Goal: Task Accomplishment & Management: Manage account settings

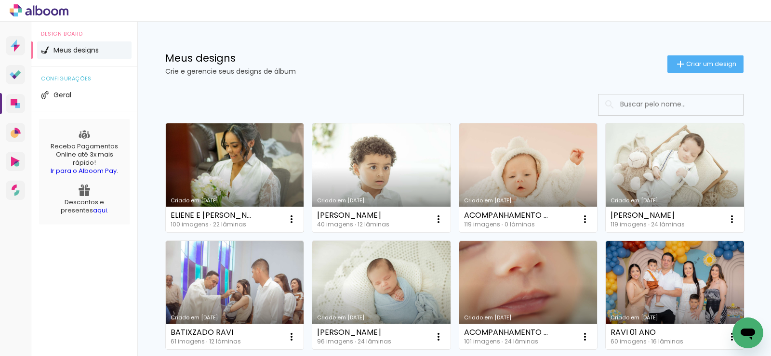
click at [232, 169] on link "Criado em [DATE]" at bounding box center [235, 177] width 138 height 109
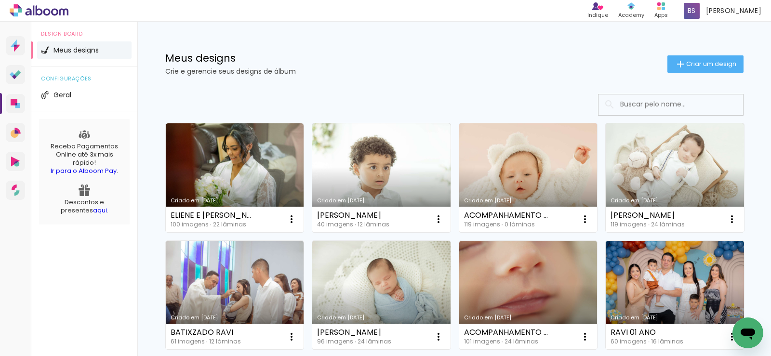
click at [535, 167] on link "Criado em [DATE]" at bounding box center [528, 177] width 138 height 109
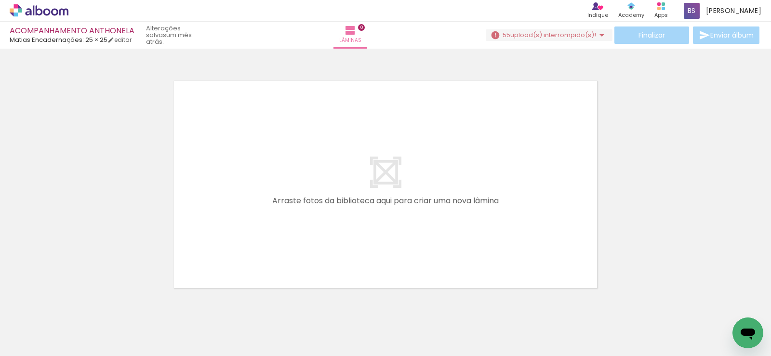
click at [39, 8] on icon at bounding box center [39, 10] width 59 height 13
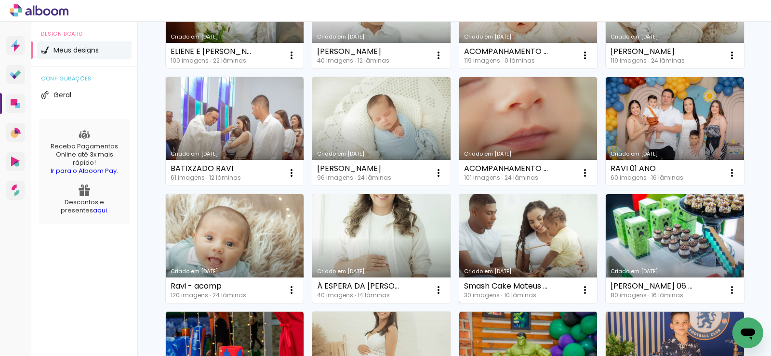
scroll to position [193, 0]
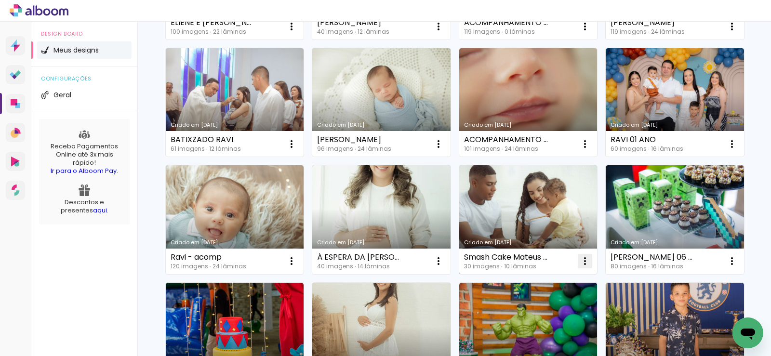
click at [583, 261] on iron-icon at bounding box center [585, 261] width 12 height 12
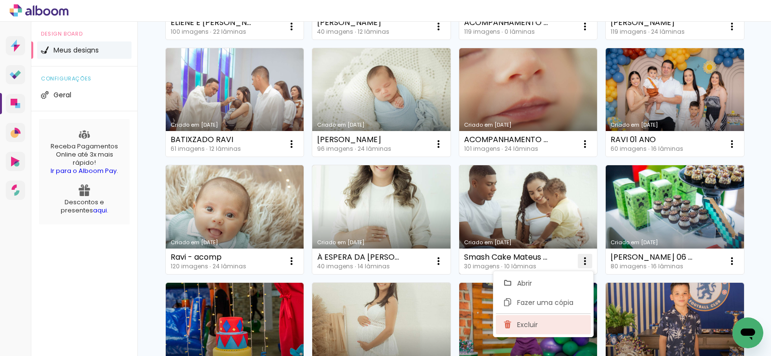
click at [544, 326] on paper-item "Excluir" at bounding box center [543, 324] width 95 height 19
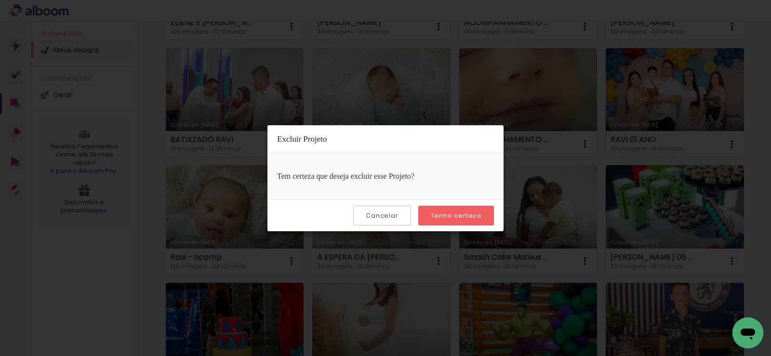
click at [0, 0] on slot "Tenho certeza" at bounding box center [0, 0] width 0 height 0
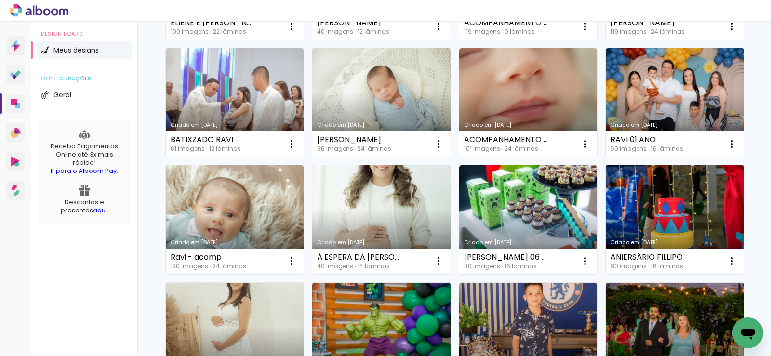
scroll to position [289, 0]
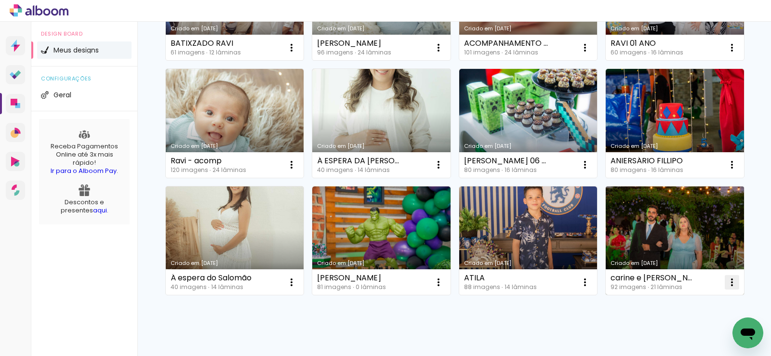
click at [732, 283] on iron-icon at bounding box center [732, 283] width 12 height 12
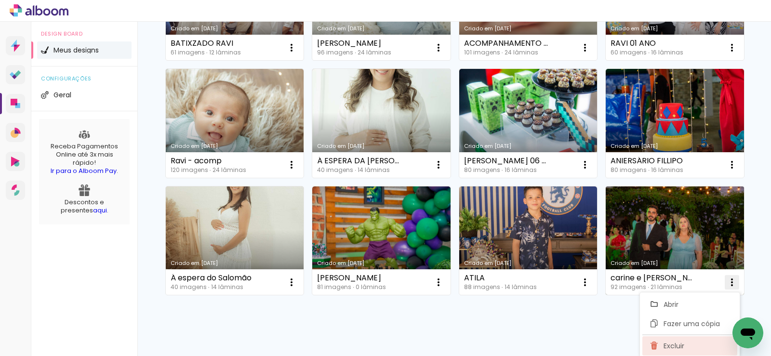
click at [664, 344] on span "Excluir" at bounding box center [674, 346] width 21 height 7
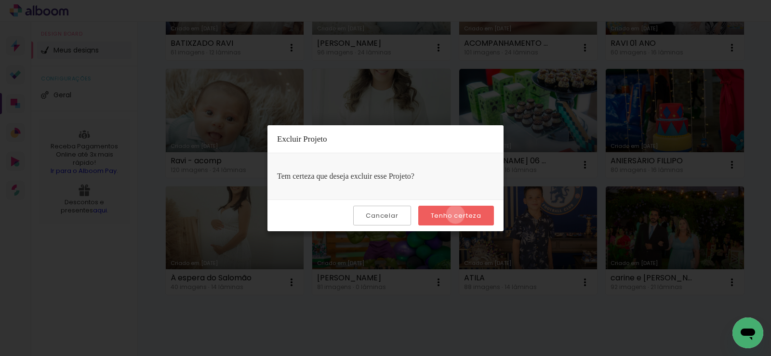
drag, startPoint x: 457, startPoint y: 214, endPoint x: 522, endPoint y: 237, distance: 68.4
click at [0, 0] on slot "Tenho certeza" at bounding box center [0, 0] width 0 height 0
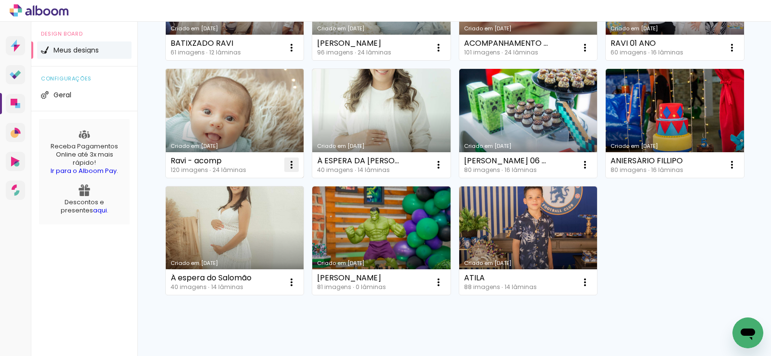
click at [290, 167] on iron-icon at bounding box center [292, 165] width 12 height 12
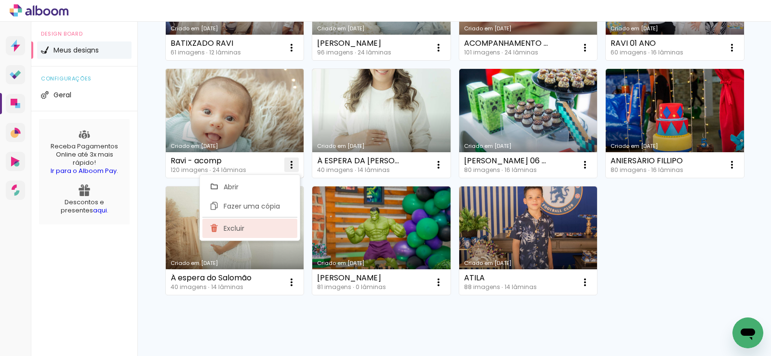
click at [286, 224] on paper-item "Excluir" at bounding box center [249, 228] width 95 height 19
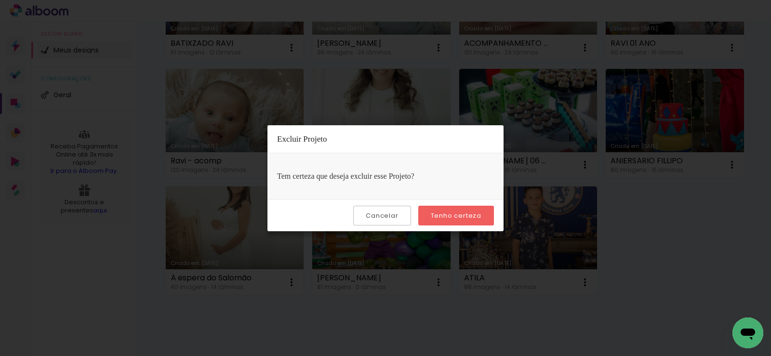
drag, startPoint x: 438, startPoint y: 215, endPoint x: 443, endPoint y: 215, distance: 5.3
click at [0, 0] on slot "Tenho certeza" at bounding box center [0, 0] width 0 height 0
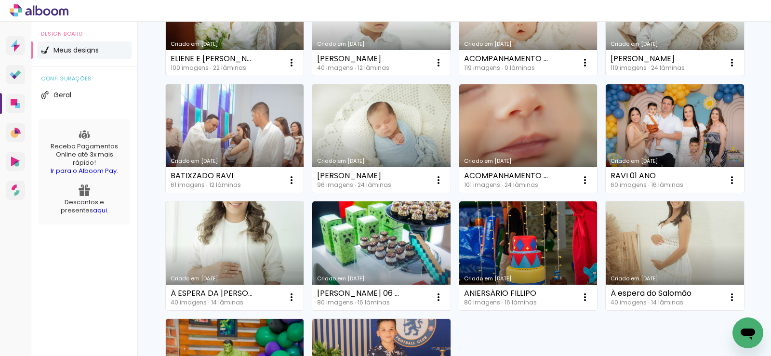
scroll to position [145, 0]
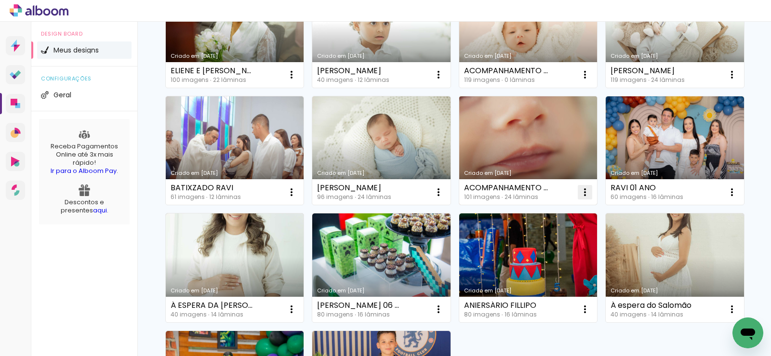
click at [581, 193] on iron-icon at bounding box center [585, 193] width 12 height 12
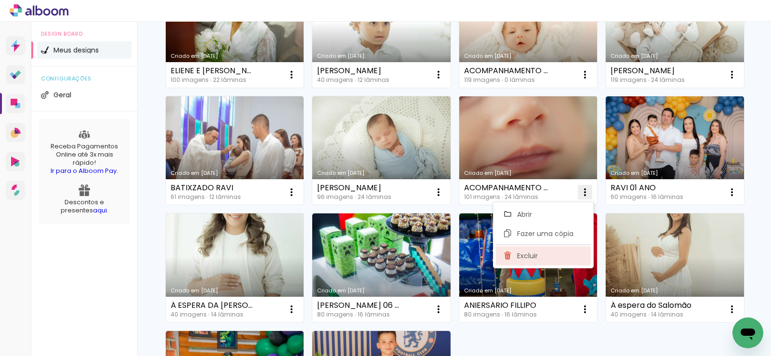
click at [548, 264] on paper-item "Excluir" at bounding box center [543, 255] width 95 height 19
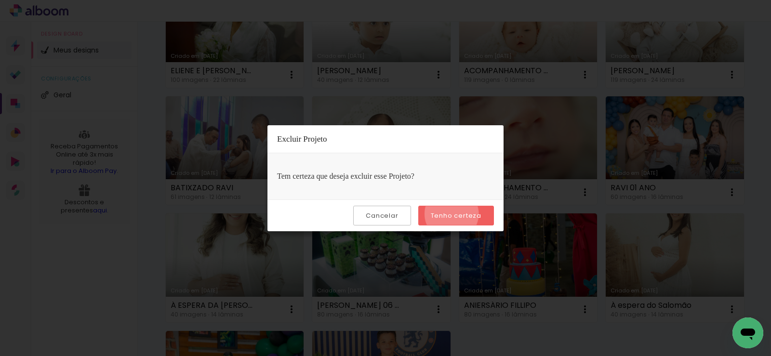
drag, startPoint x: 453, startPoint y: 214, endPoint x: 498, endPoint y: 222, distance: 45.6
click at [0, 0] on slot "Tenho certeza" at bounding box center [0, 0] width 0 height 0
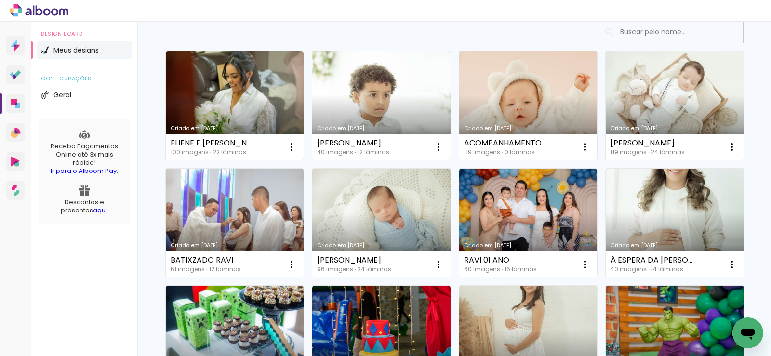
scroll to position [0, 0]
